Goal: Task Accomplishment & Management: Use online tool/utility

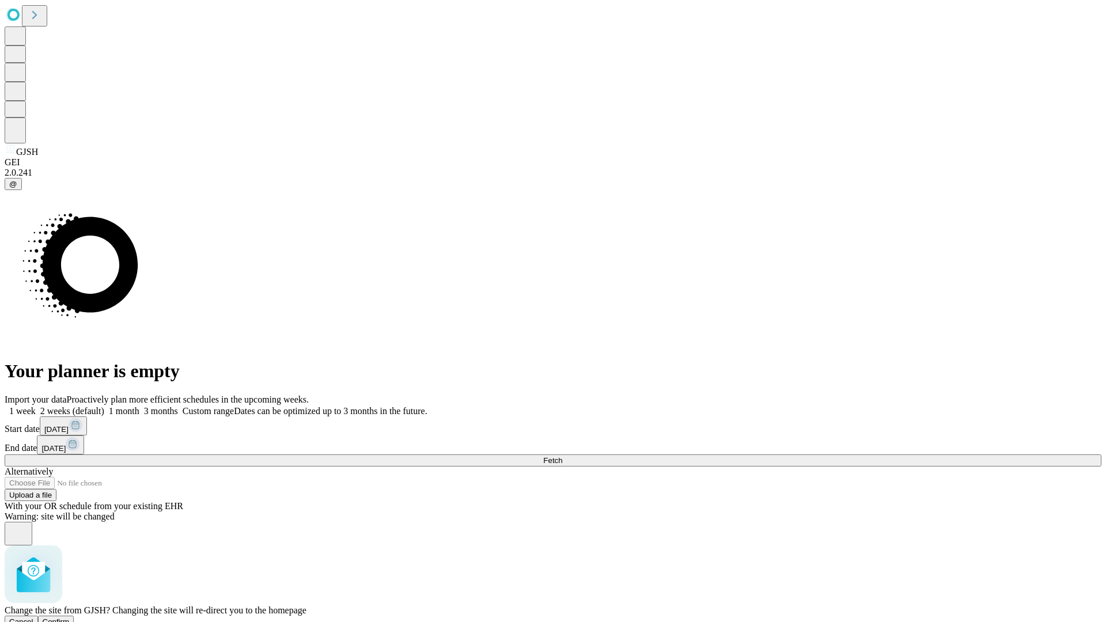
click at [70, 618] on span "Confirm" at bounding box center [56, 622] width 27 height 9
click at [36, 406] on label "1 week" at bounding box center [20, 411] width 31 height 10
click at [562, 456] on span "Fetch" at bounding box center [552, 460] width 19 height 9
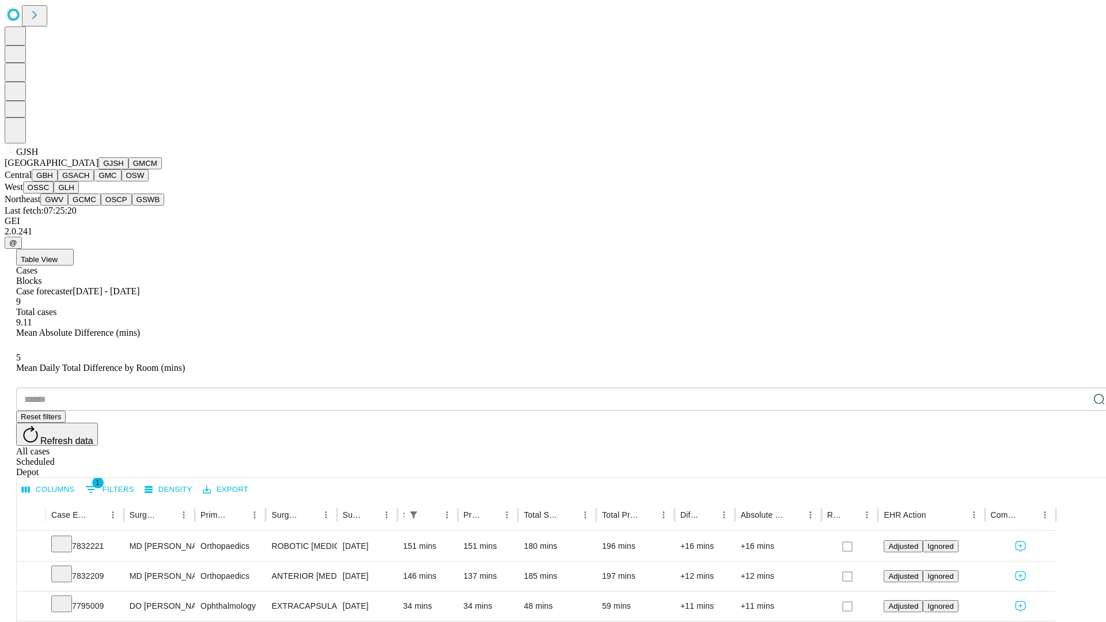
click at [128, 169] on button "GMCM" at bounding box center [144, 163] width 33 height 12
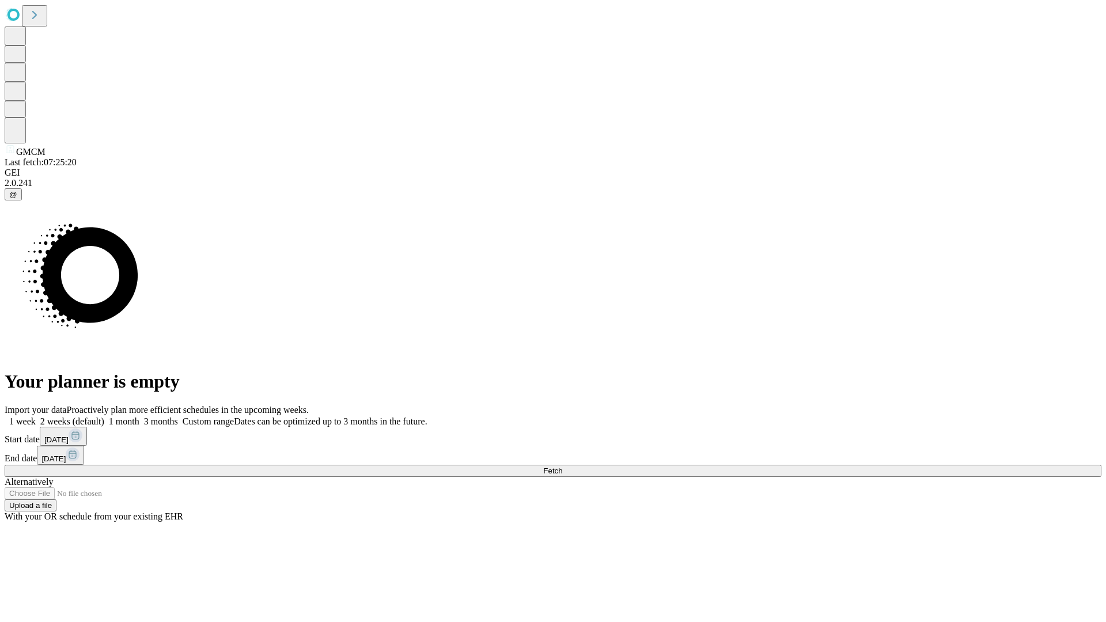
click at [562, 467] on span "Fetch" at bounding box center [552, 471] width 19 height 9
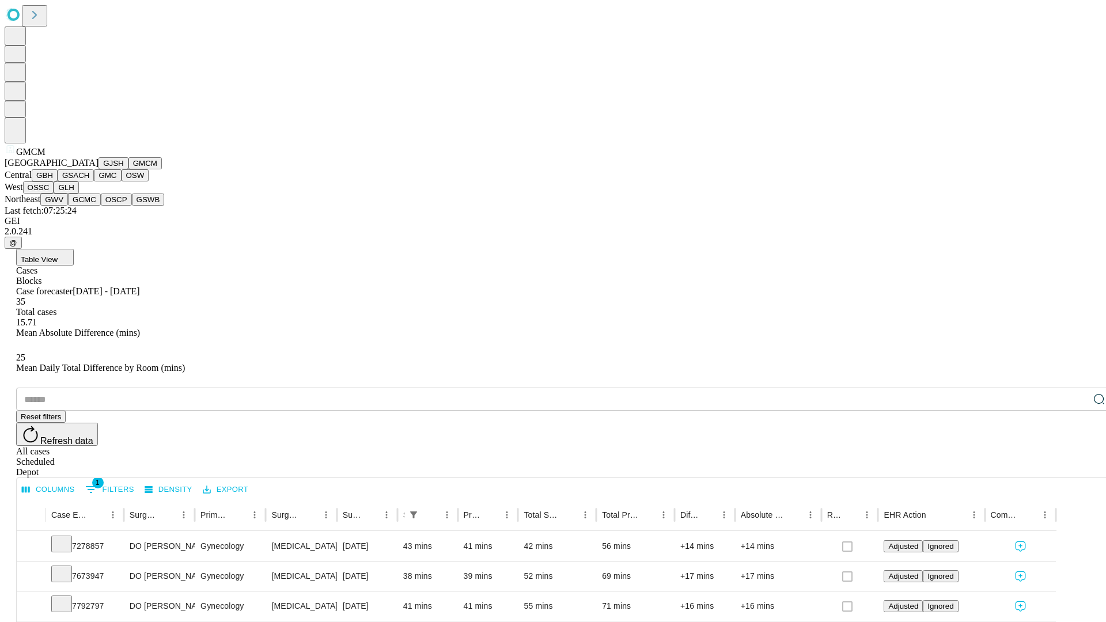
click at [58, 181] on button "GBH" at bounding box center [45, 175] width 26 height 12
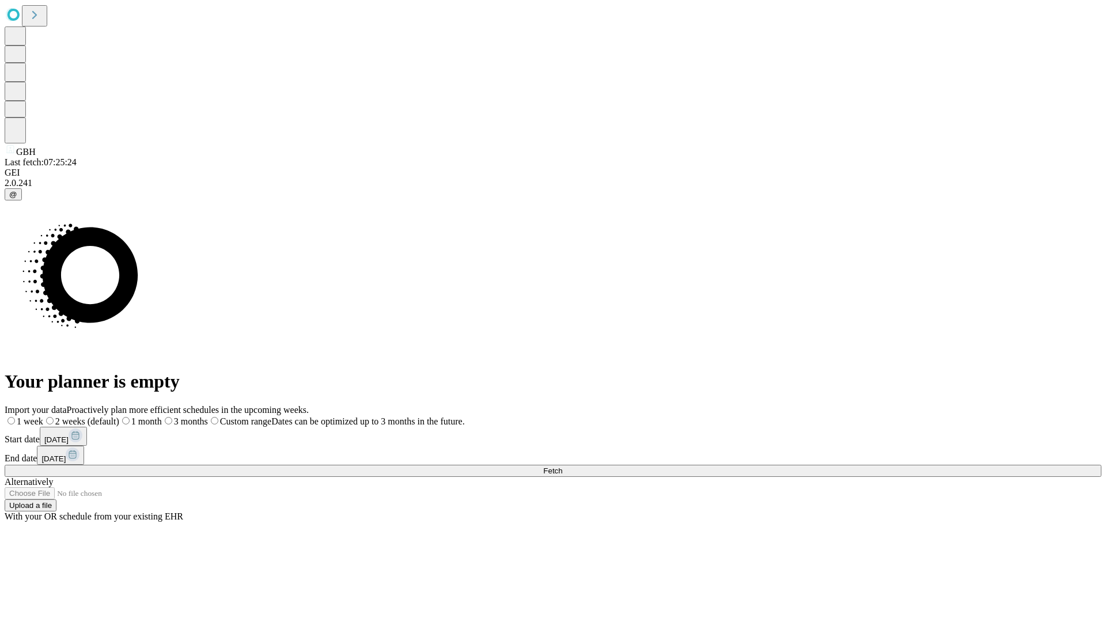
click at [562, 467] on span "Fetch" at bounding box center [552, 471] width 19 height 9
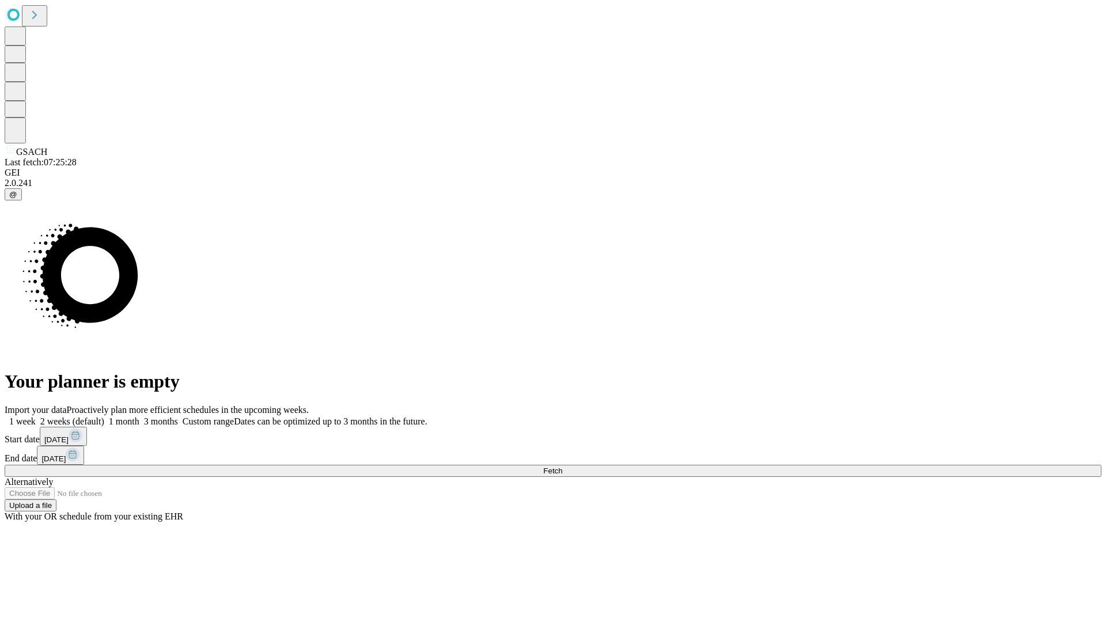
click at [36, 417] on label "1 week" at bounding box center [20, 422] width 31 height 10
click at [562, 467] on span "Fetch" at bounding box center [552, 471] width 19 height 9
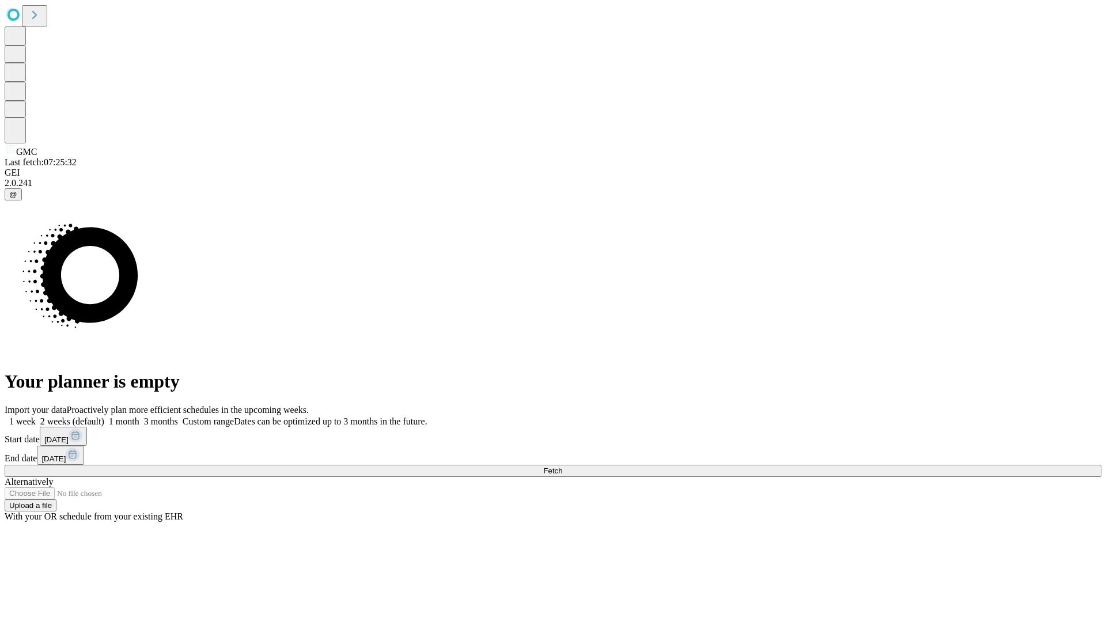
click at [36, 417] on label "1 week" at bounding box center [20, 422] width 31 height 10
click at [562, 467] on span "Fetch" at bounding box center [552, 471] width 19 height 9
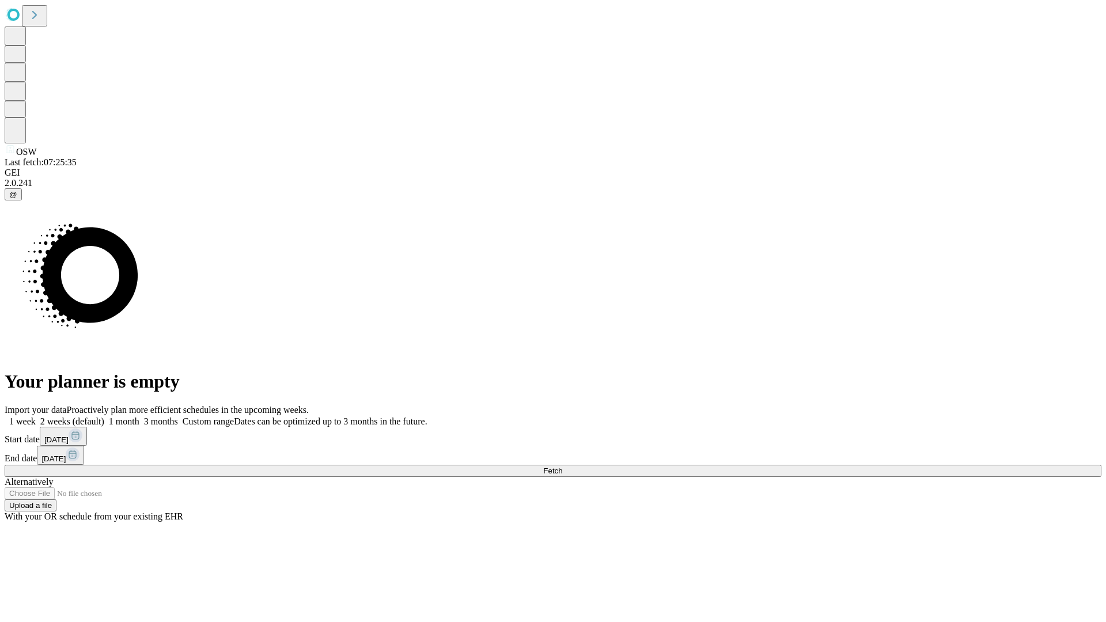
click at [36, 417] on label "1 week" at bounding box center [20, 422] width 31 height 10
click at [562, 467] on span "Fetch" at bounding box center [552, 471] width 19 height 9
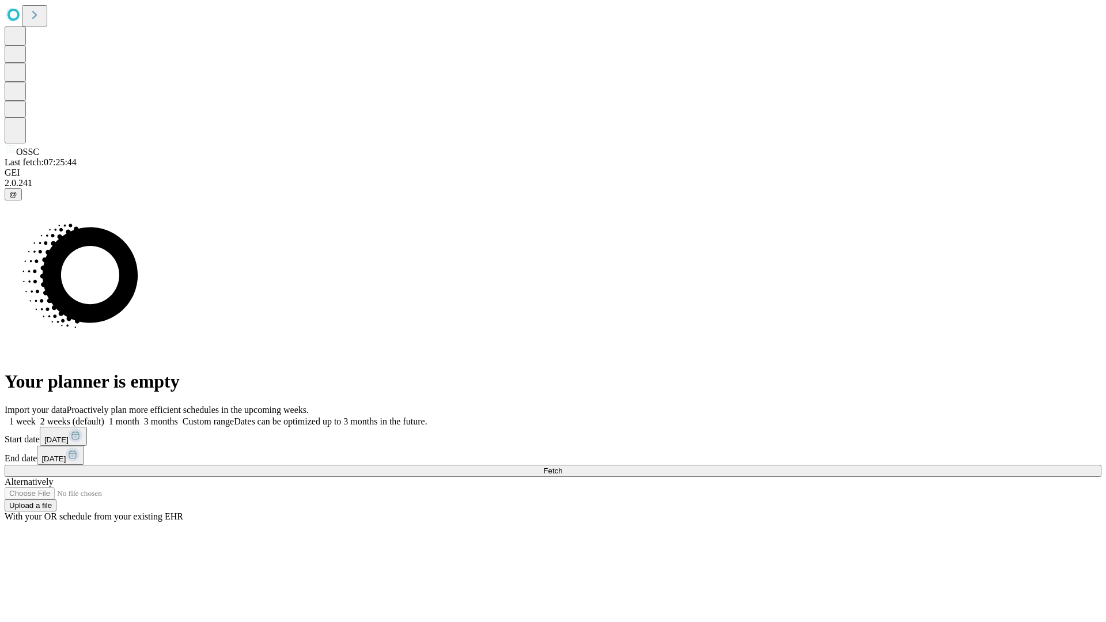
click at [562, 467] on span "Fetch" at bounding box center [552, 471] width 19 height 9
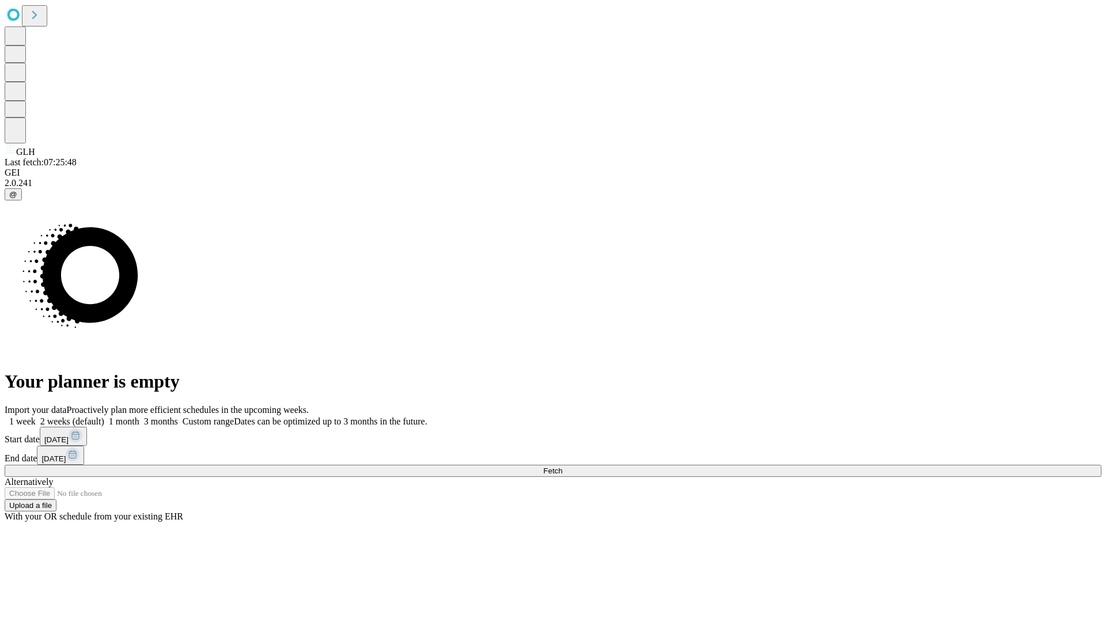
click at [36, 417] on label "1 week" at bounding box center [20, 422] width 31 height 10
click at [562, 467] on span "Fetch" at bounding box center [552, 471] width 19 height 9
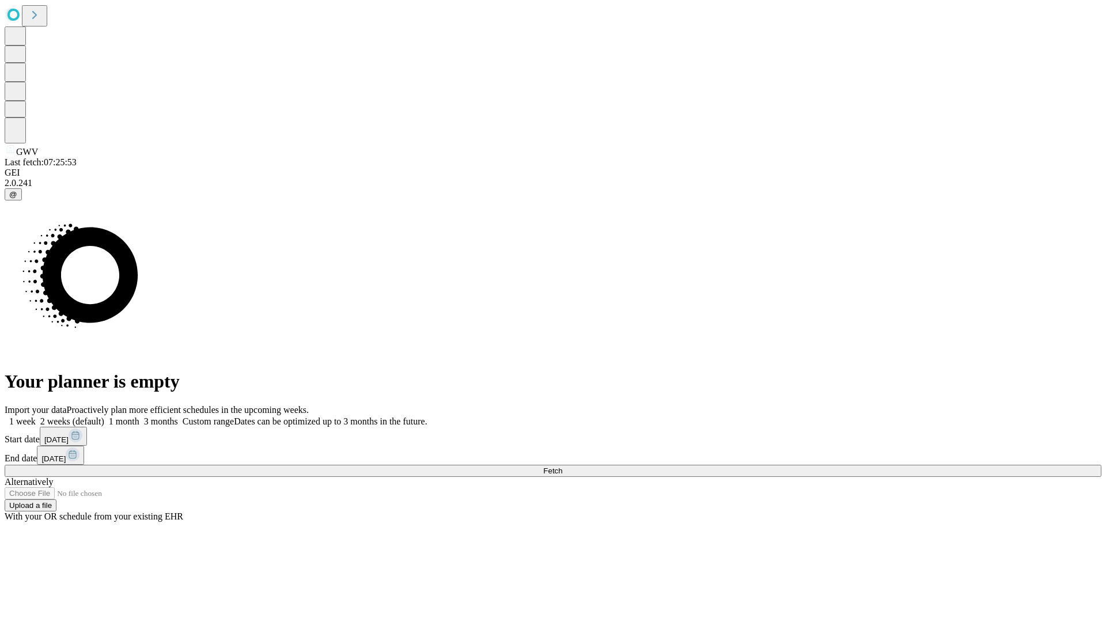
click at [36, 417] on label "1 week" at bounding box center [20, 422] width 31 height 10
click at [562, 467] on span "Fetch" at bounding box center [552, 471] width 19 height 9
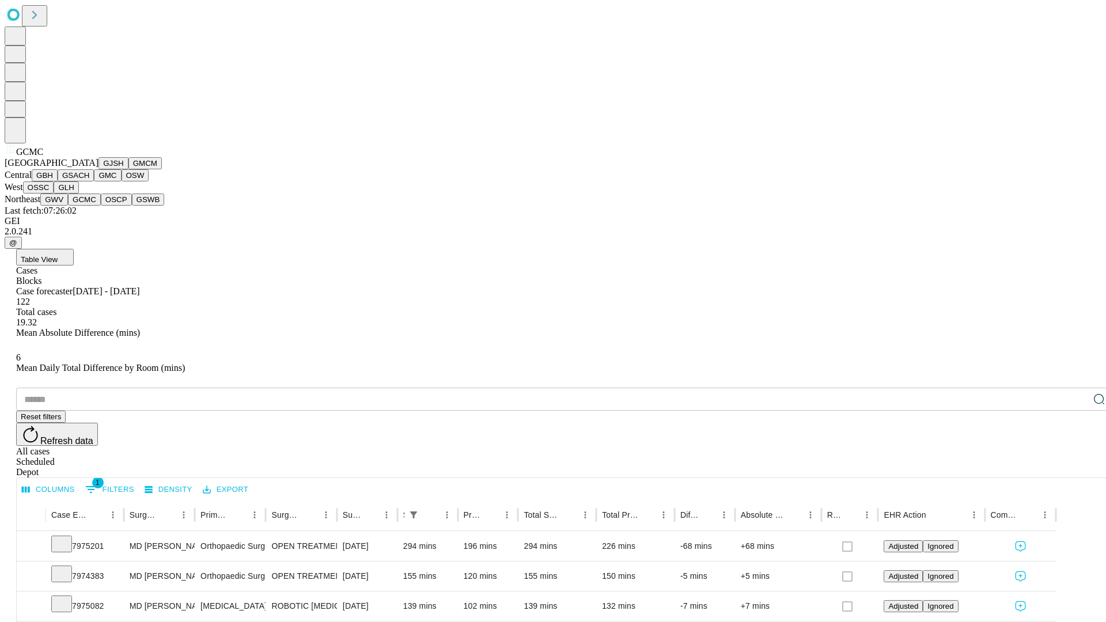
click at [101, 206] on button "OSCP" at bounding box center [116, 200] width 31 height 12
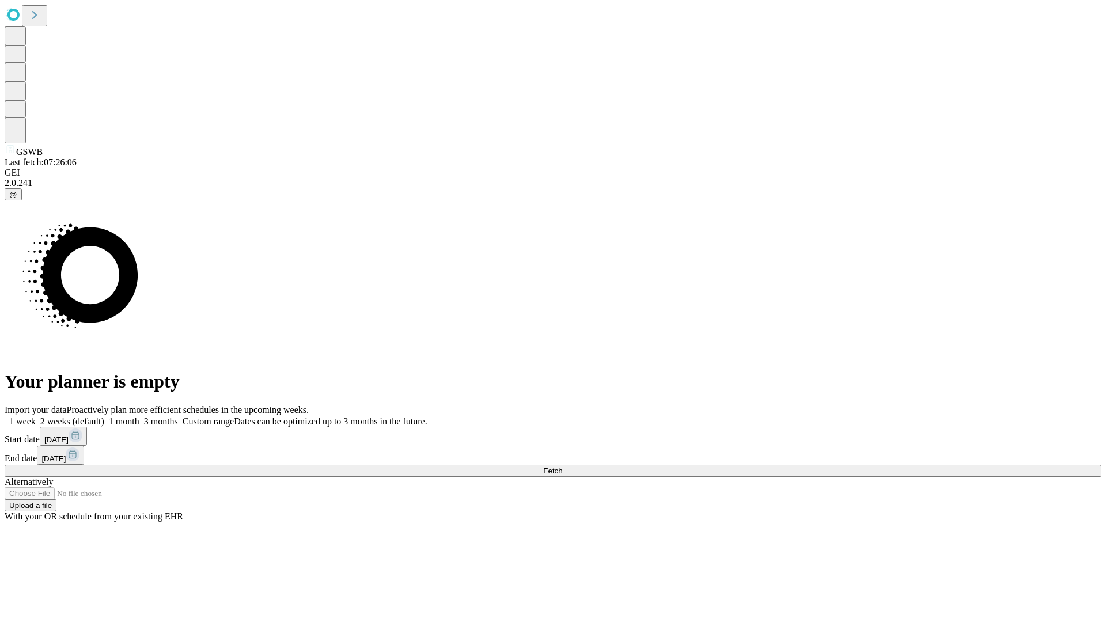
click at [36, 417] on label "1 week" at bounding box center [20, 422] width 31 height 10
click at [562, 467] on span "Fetch" at bounding box center [552, 471] width 19 height 9
